Goal: Task Accomplishment & Management: Complete application form

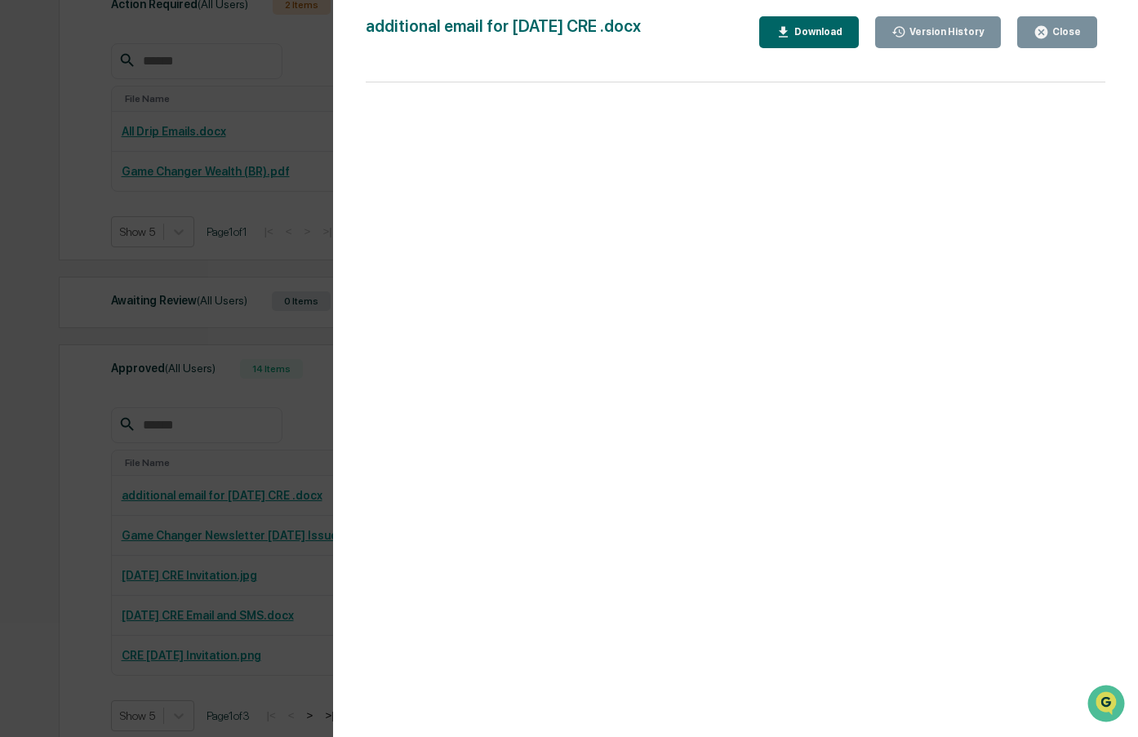
click at [1066, 37] on div "Close" at bounding box center [1065, 31] width 32 height 11
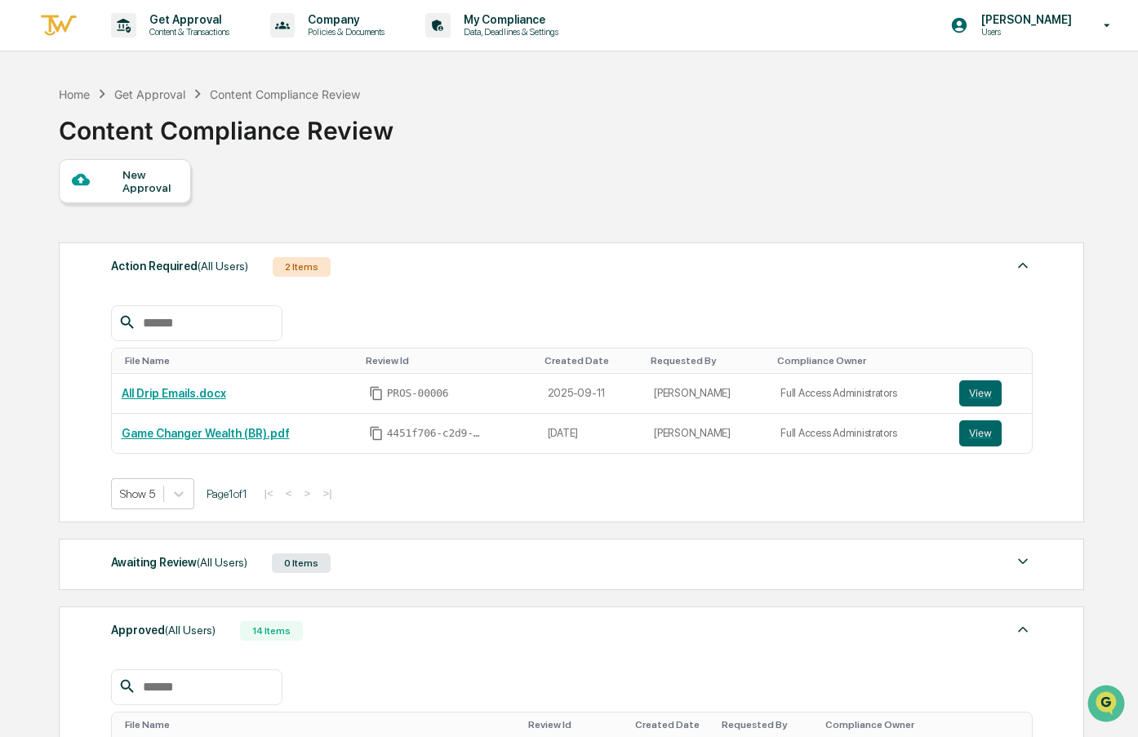
click at [171, 175] on div "New Approval" at bounding box center [149, 181] width 55 height 26
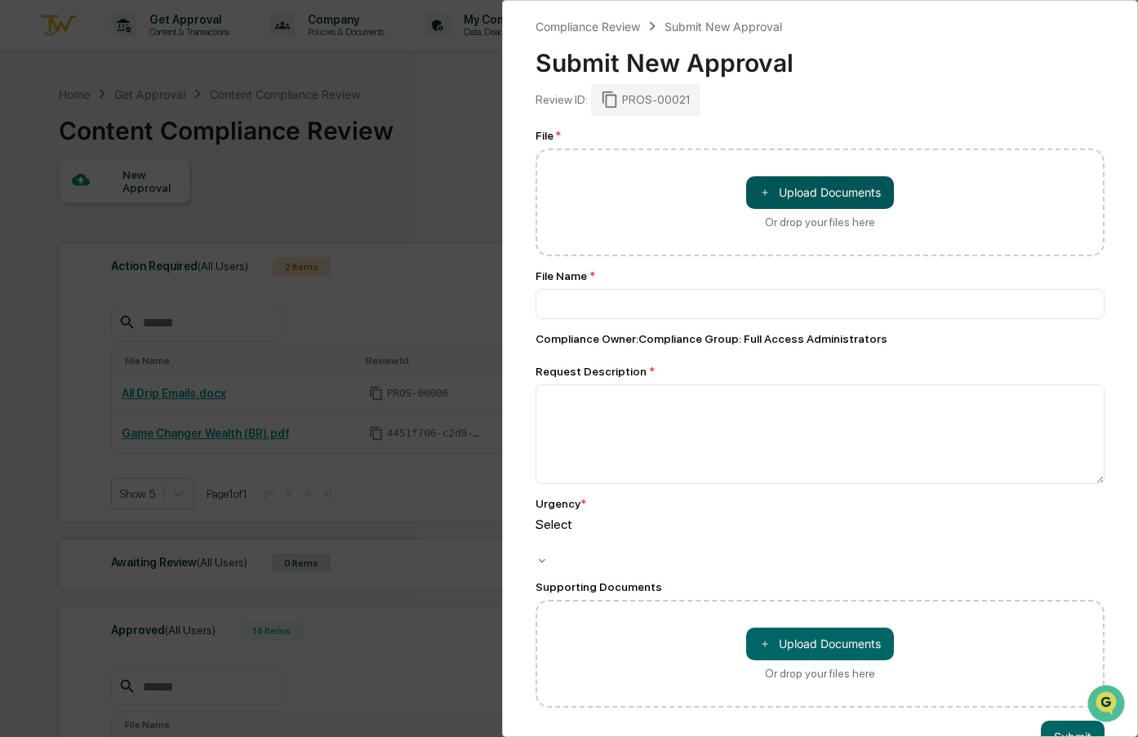
click at [809, 188] on button "＋ Upload Documents" at bounding box center [820, 192] width 148 height 33
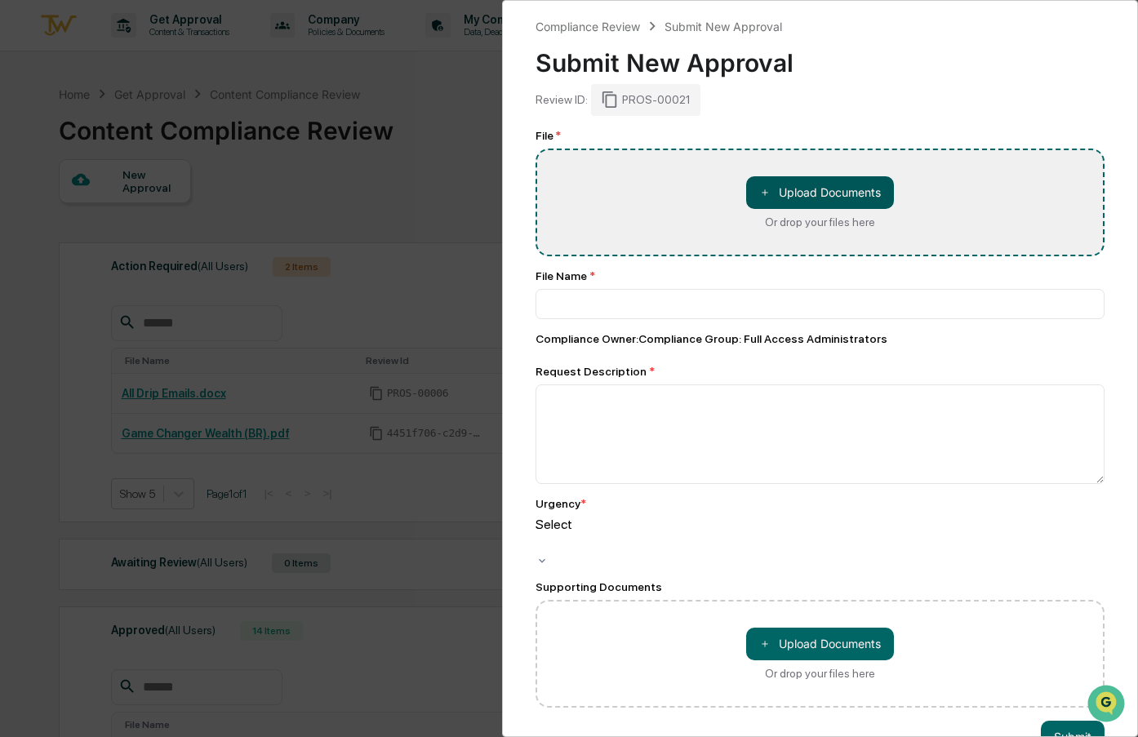
type input "**********"
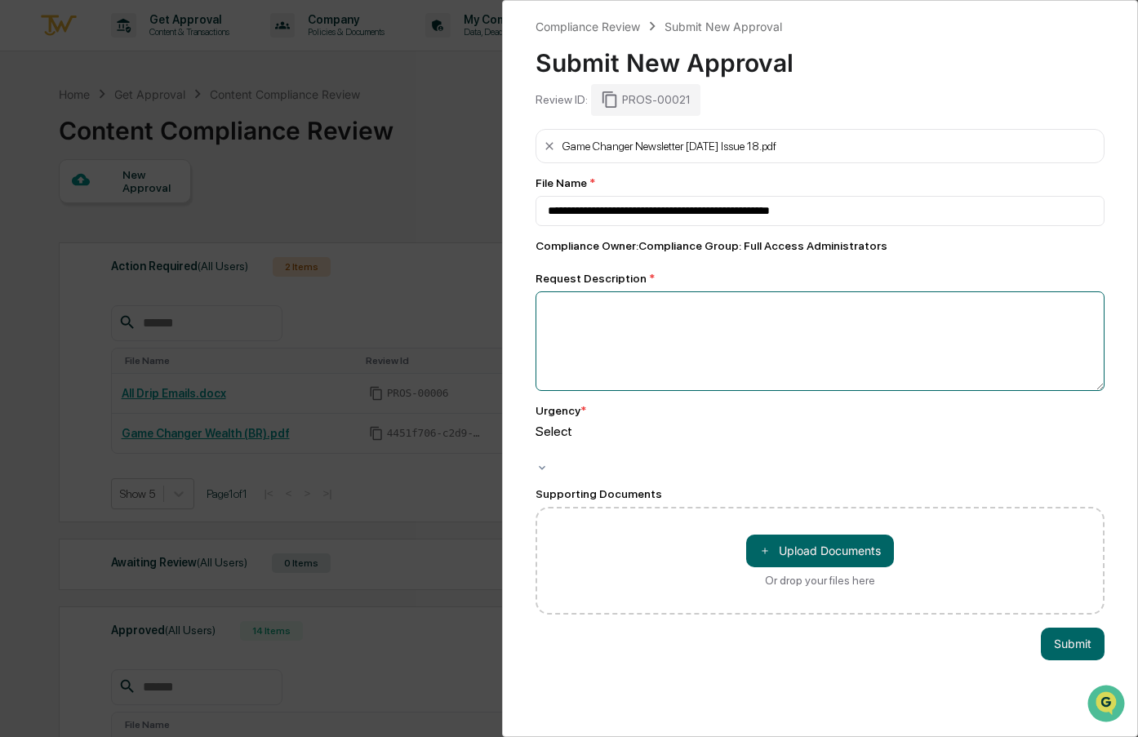
click at [699, 360] on textarea at bounding box center [819, 341] width 569 height 100
type textarea "**********"
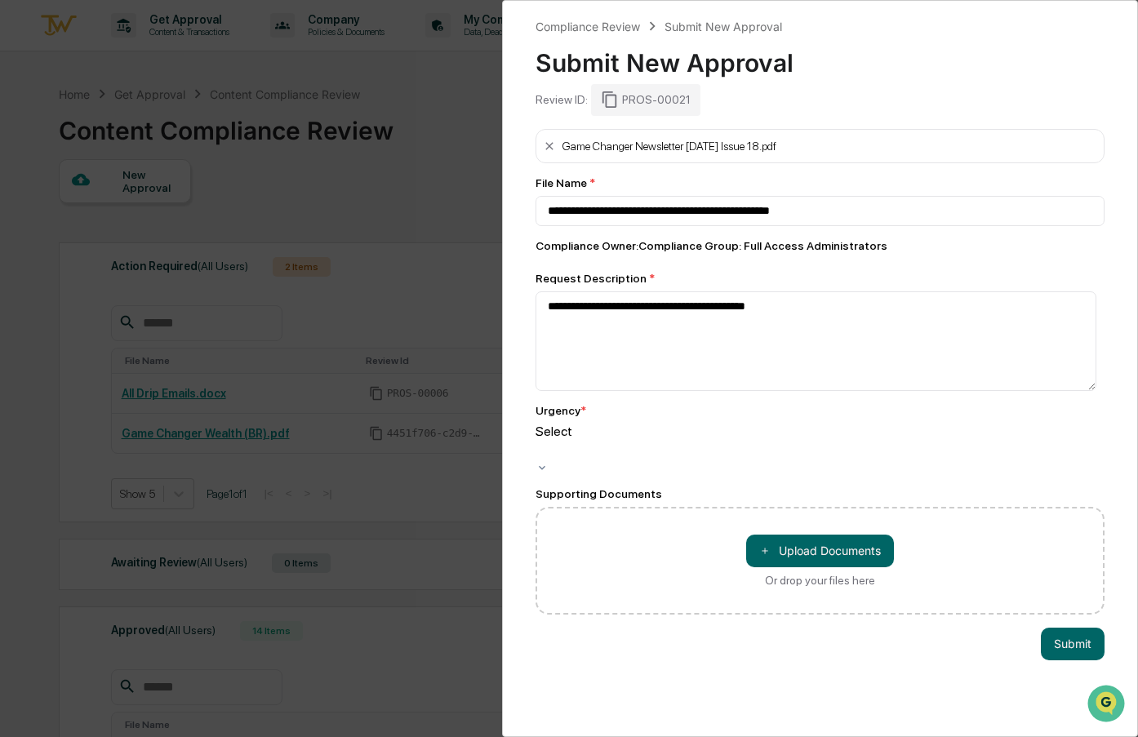
click at [540, 446] on div at bounding box center [538, 450] width 2 height 19
click at [540, 447] on div at bounding box center [538, 450] width 2 height 19
drag, startPoint x: 646, startPoint y: 487, endPoint x: 648, endPoint y: 477, distance: 10.1
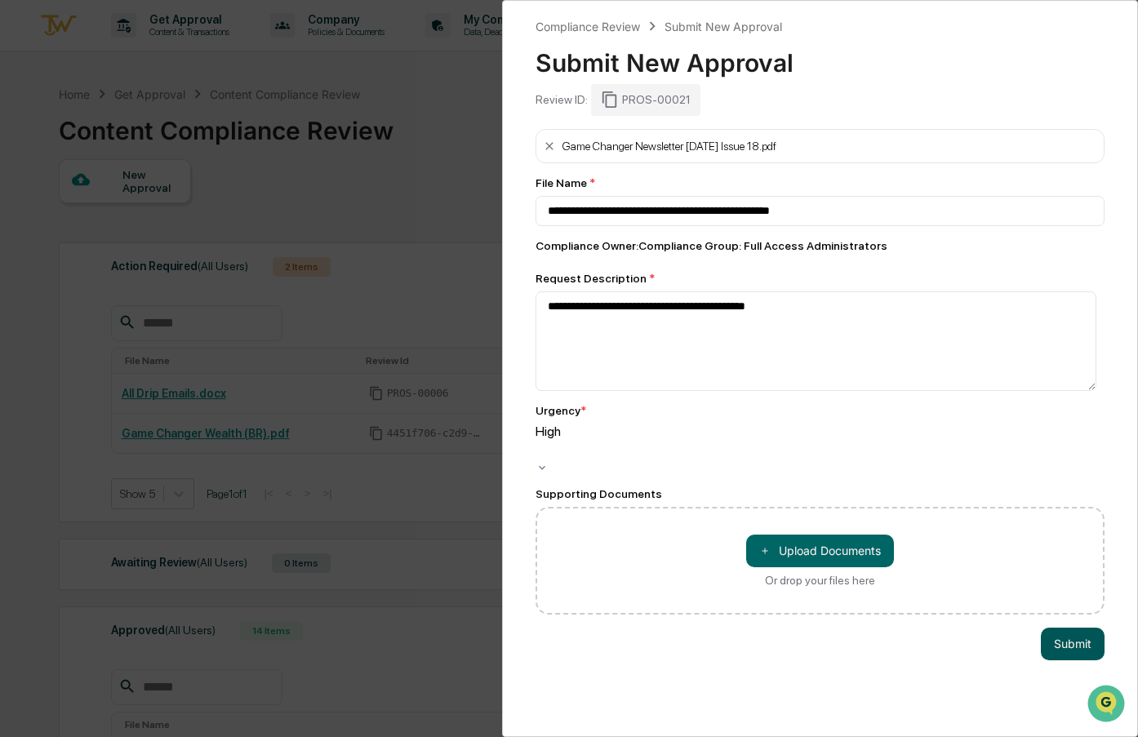
click at [1041, 628] on button "Submit" at bounding box center [1073, 644] width 64 height 33
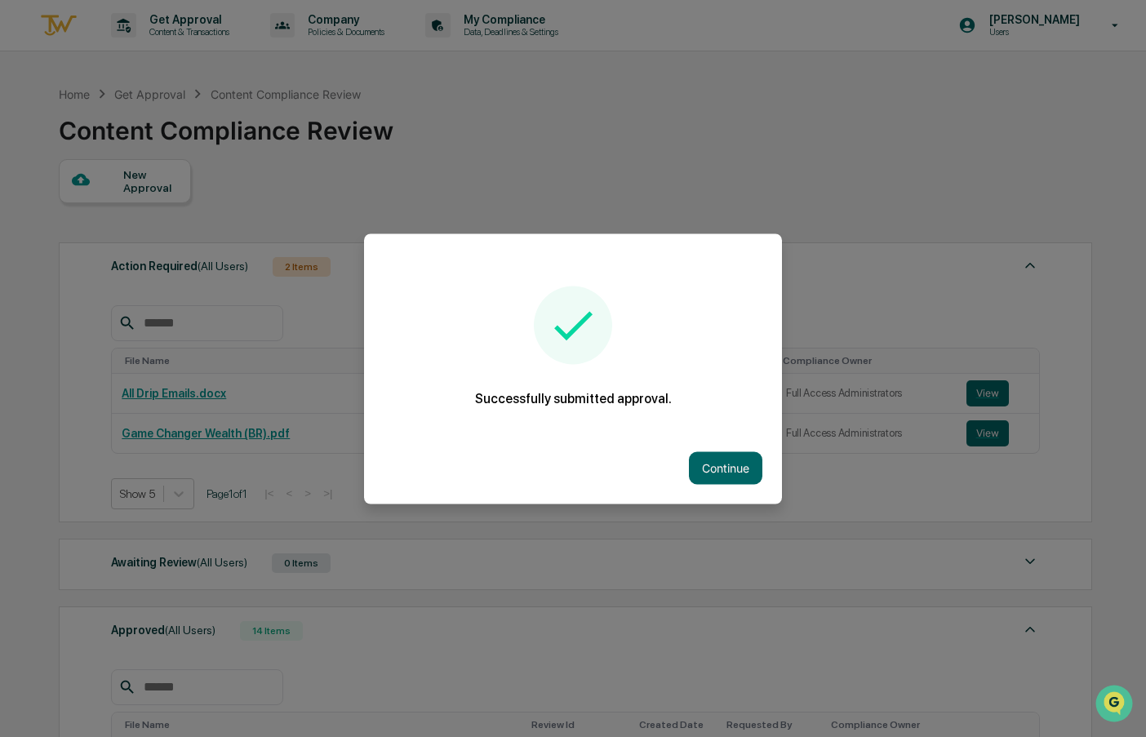
click at [763, 466] on div "Continue" at bounding box center [573, 468] width 418 height 72
click at [743, 470] on button "Continue" at bounding box center [725, 467] width 73 height 33
